Goal: Find specific fact: Find specific fact

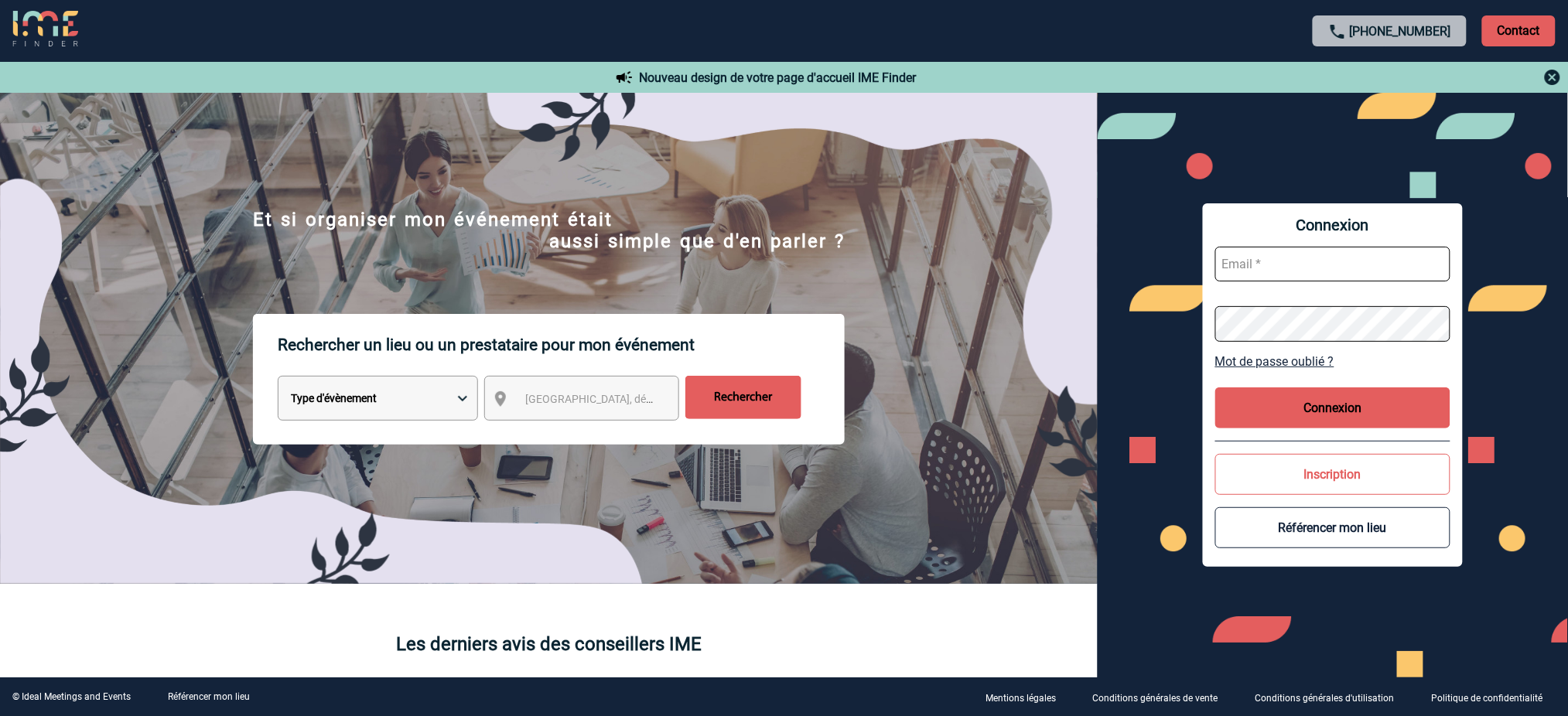
type input "[EMAIL_ADDRESS][DOMAIN_NAME]"
click at [1301, 418] on button "Connexion" at bounding box center [1332, 408] width 235 height 41
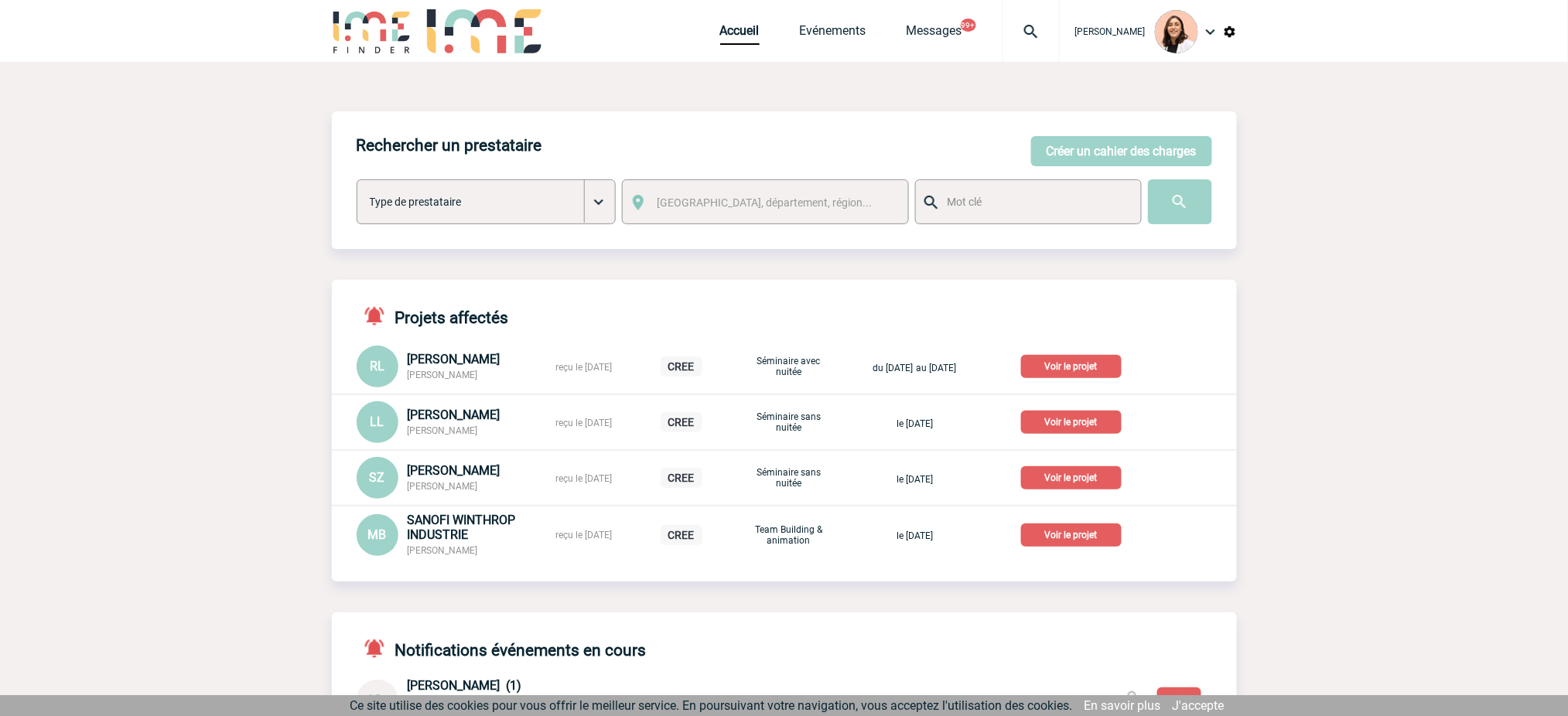
click at [1043, 41] on div at bounding box center [1031, 31] width 57 height 62
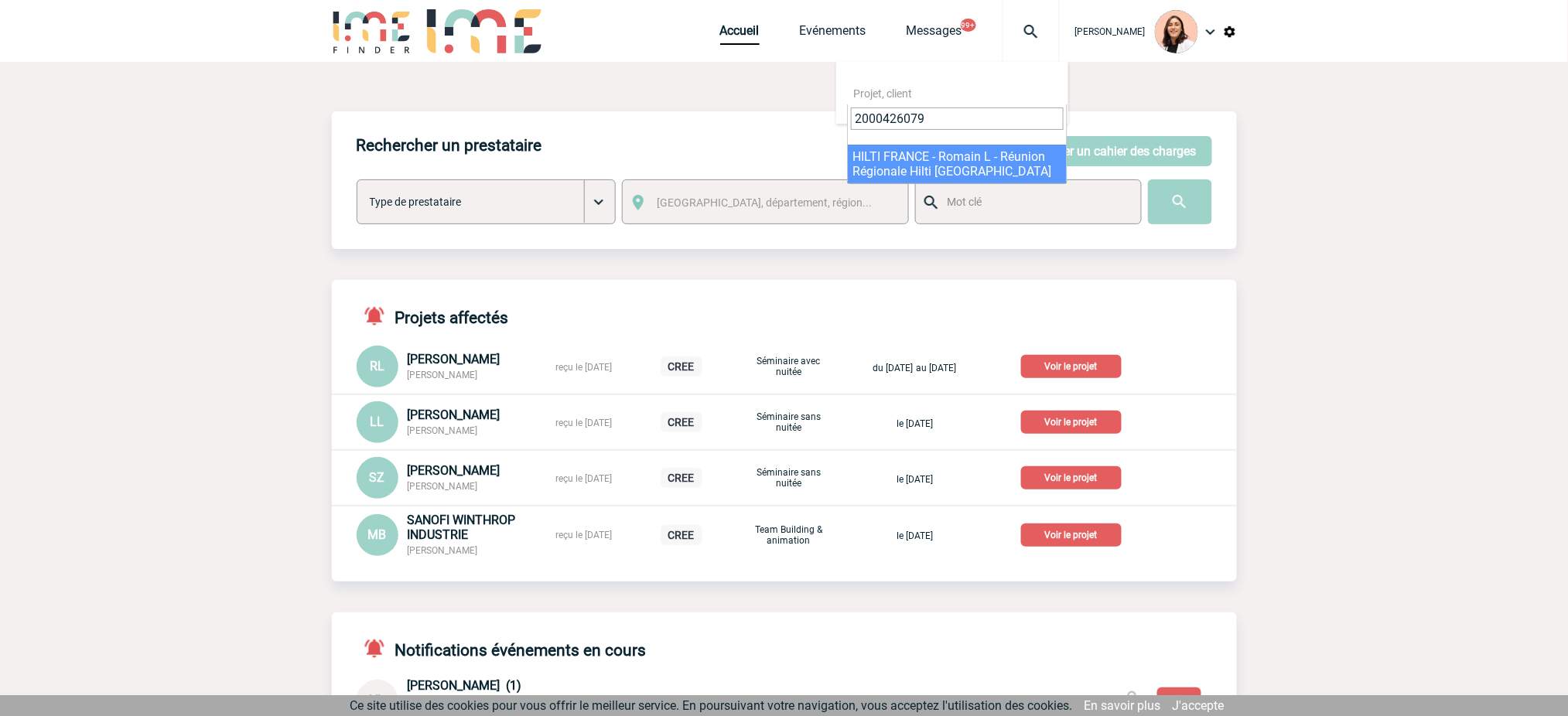
type input "2000426079"
select select "25580"
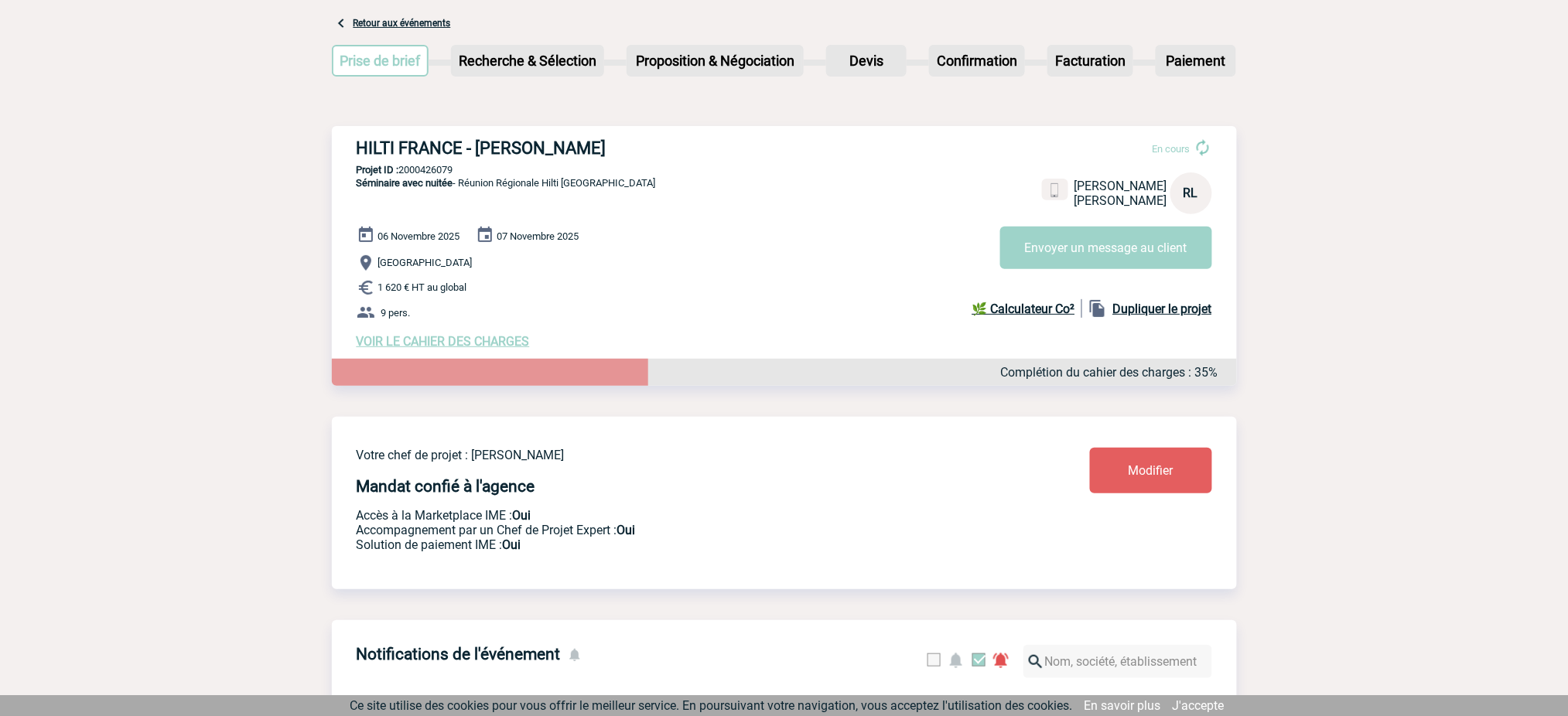
scroll to position [205, 0]
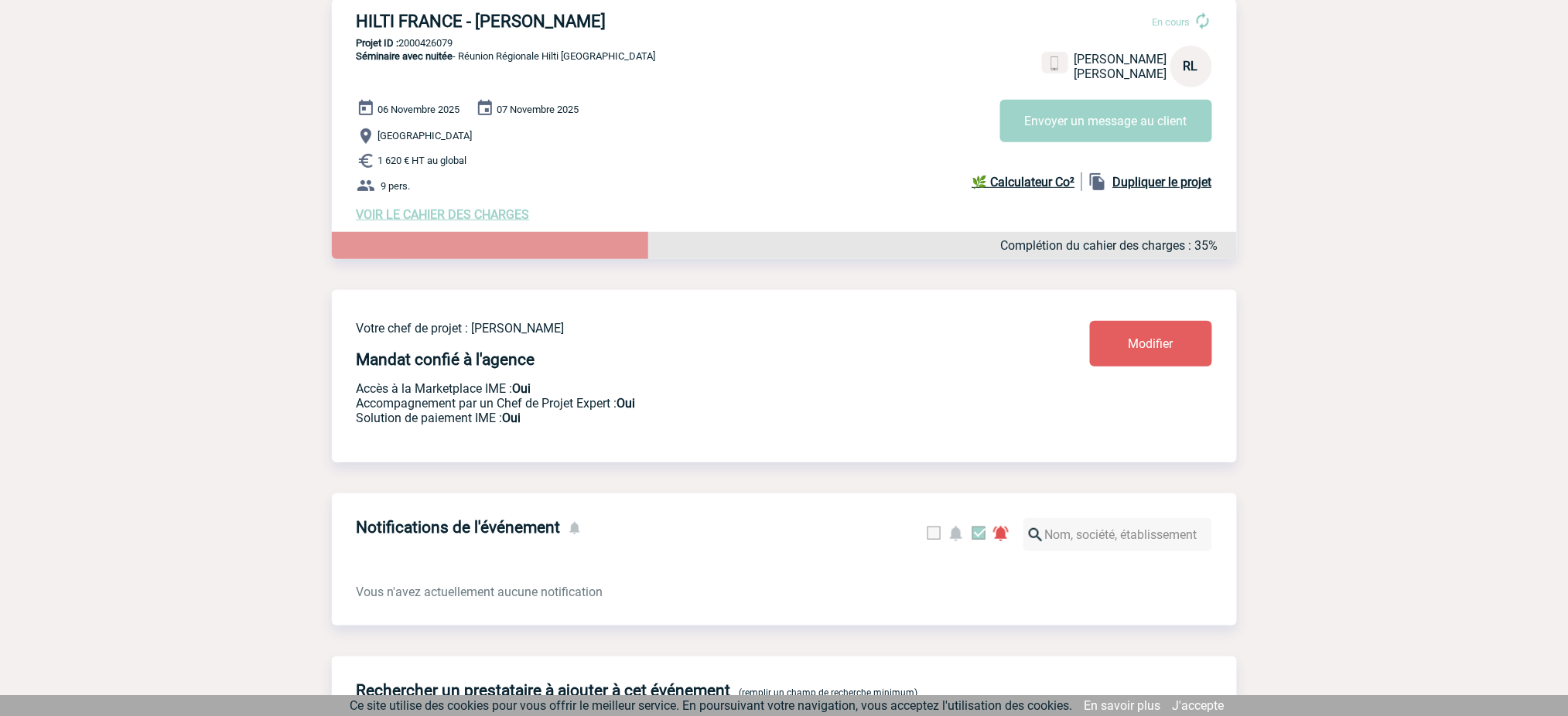
click at [562, 19] on h3 "HILTI FRANCE - Romain LANDREAU" at bounding box center [589, 21] width 464 height 19
copy div "HILTI FRANCE - Romain LANDREAU"
click at [438, 39] on p "Projet ID : 2000426079" at bounding box center [784, 42] width 905 height 11
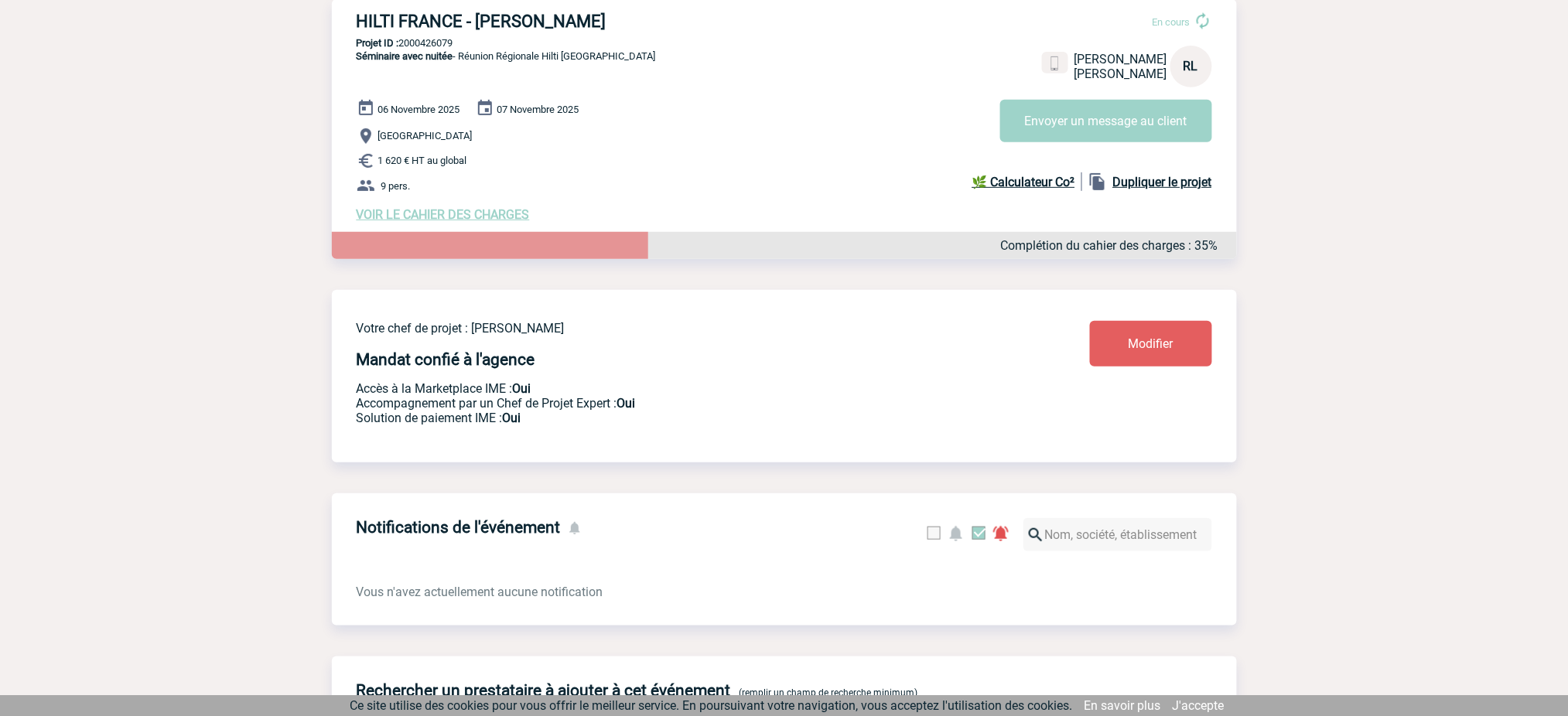
click at [438, 39] on p "Projet ID : 2000426079" at bounding box center [784, 42] width 905 height 11
copy p "2000426079"
click at [661, 71] on div "HILTI FRANCE - Romain LANDREAU En cours Romain LANDREAU HILTI FRANCE RL Envoyer…" at bounding box center [784, 116] width 905 height 235
drag, startPoint x: 620, startPoint y: 57, endPoint x: 464, endPoint y: 69, distance: 156.5
click at [464, 69] on div "HILTI FRANCE - Romain LANDREAU En cours Romain LANDREAU HILTI FRANCE RL Envoyer…" at bounding box center [784, 116] width 905 height 235
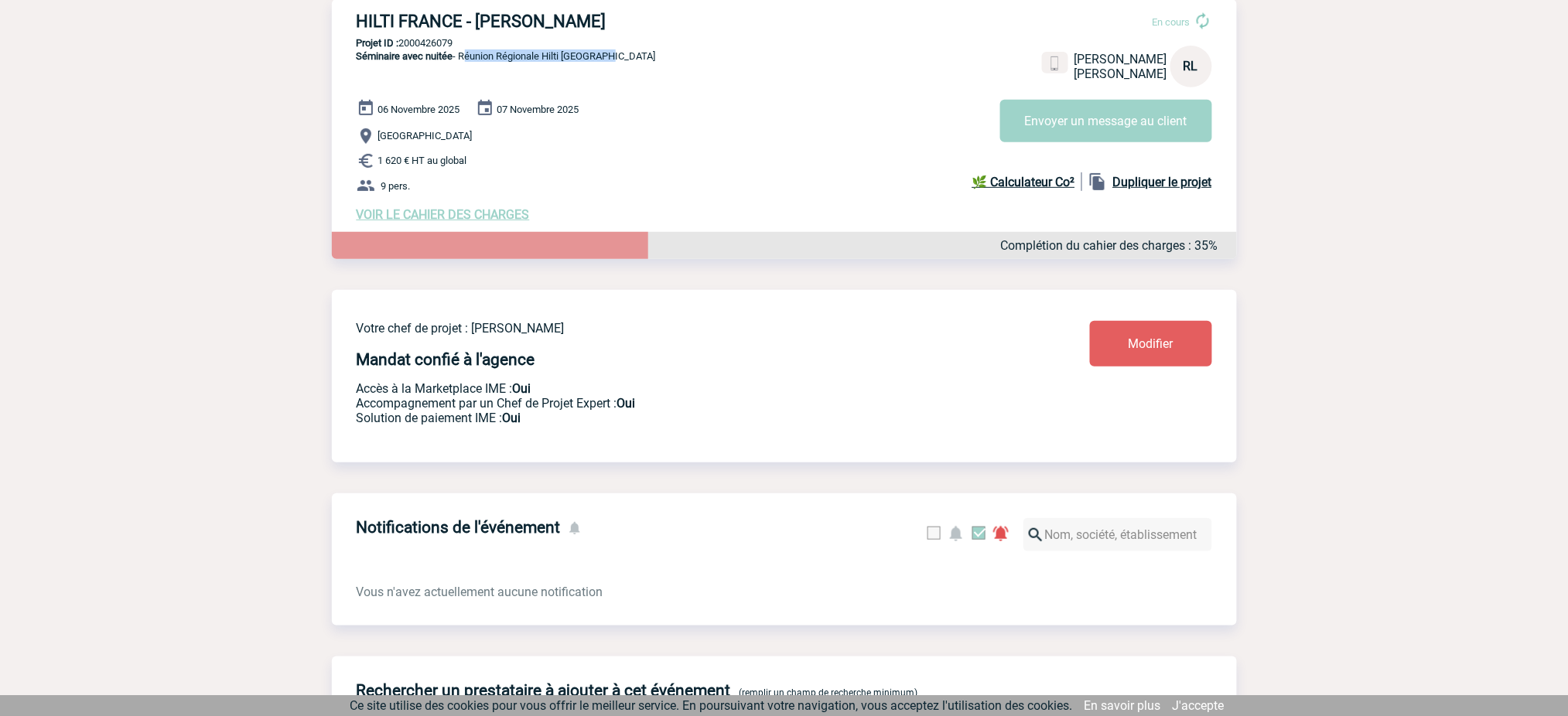
copy span "Réunion Régionale Hilti Bordeaux"
